Goal: Find specific page/section: Find specific page/section

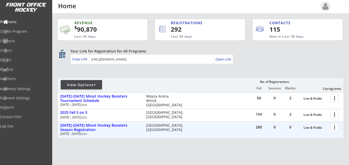
click at [336, 127] on div at bounding box center [334, 127] width 9 height 9
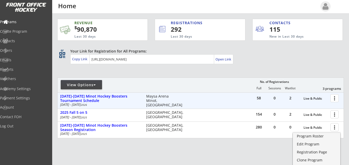
click at [335, 98] on div at bounding box center [334, 98] width 9 height 9
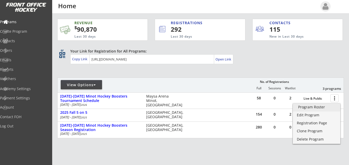
click at [327, 109] on div "Program Roster" at bounding box center [316, 108] width 37 height 4
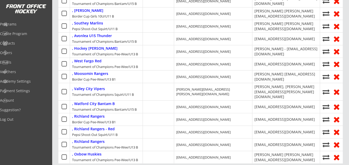
scroll to position [765, 0]
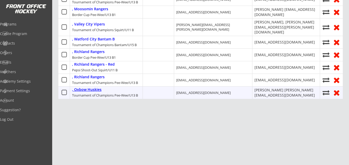
click at [91, 88] on div ", Oxbow Huskies" at bounding box center [86, 90] width 29 height 4
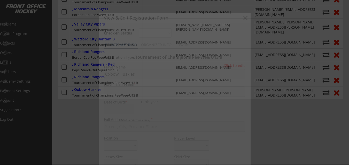
type input "[PERSON_NAME] [PERSON_NAME][EMAIL_ADDRESS][DOMAIN_NAME]"
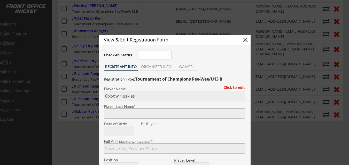
scroll to position [746, 0]
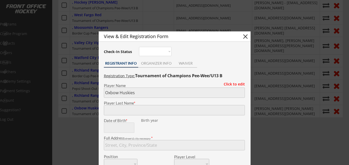
click at [245, 36] on button "close" at bounding box center [245, 37] width 8 height 8
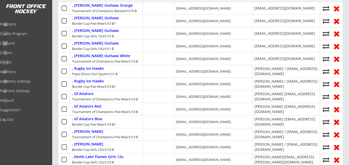
scroll to position [0, 0]
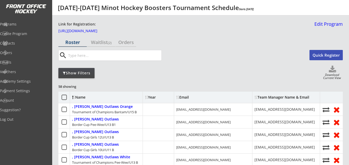
click at [79, 72] on div "Show Filters" at bounding box center [76, 73] width 36 height 5
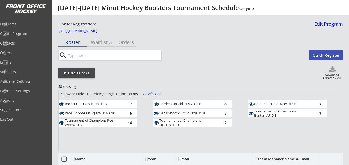
click at [92, 121] on div "Tournament of Champions Pee-Wee/U13 B" at bounding box center [93, 123] width 57 height 8
click at [150, 94] on div "Deselect all" at bounding box center [152, 94] width 19 height 5
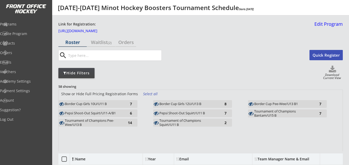
click at [101, 124] on div "Tournament of Champions Pee-Wee/U13 B" at bounding box center [93, 123] width 57 height 8
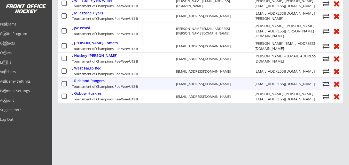
scroll to position [159, 0]
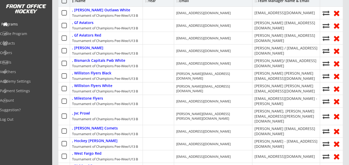
click at [22, 23] on div "Programs" at bounding box center [24, 24] width 46 height 4
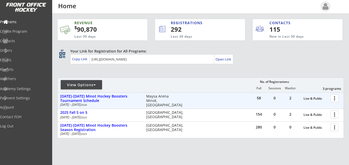
click at [335, 98] on div at bounding box center [334, 98] width 9 height 9
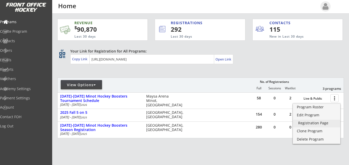
click at [314, 123] on div "Registration Page" at bounding box center [316, 124] width 37 height 4
